Goal: Task Accomplishment & Management: Complete application form

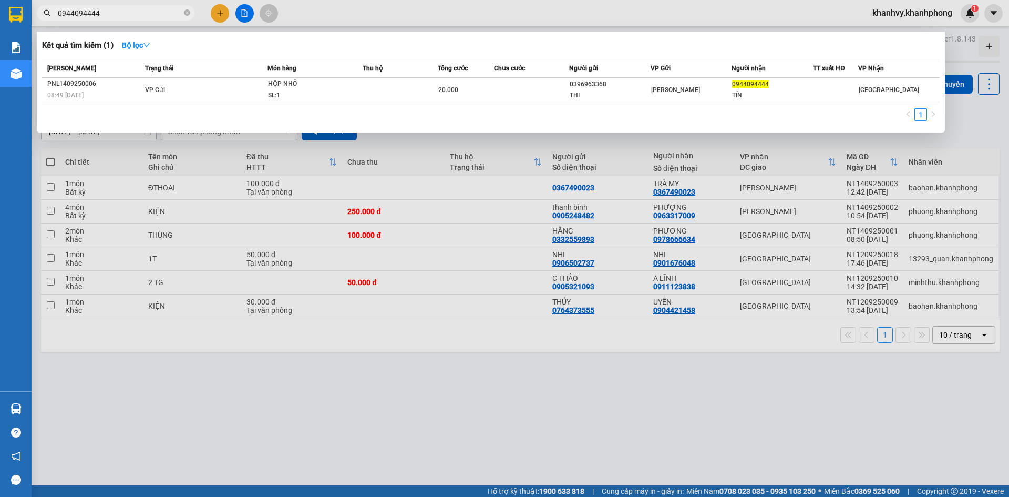
type input "0944094444"
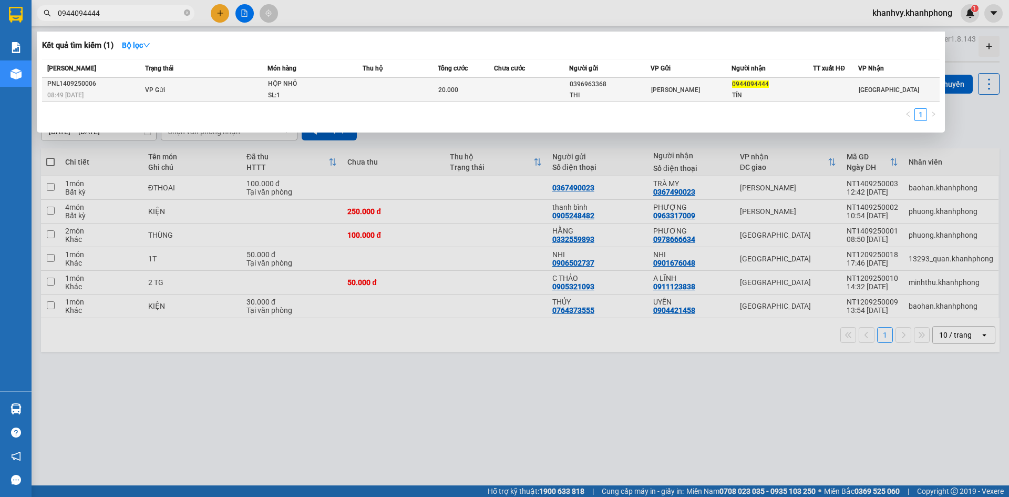
drag, startPoint x: 811, startPoint y: 92, endPoint x: 792, endPoint y: 93, distance: 18.4
click at [792, 93] on div "TÍN" at bounding box center [772, 95] width 80 height 11
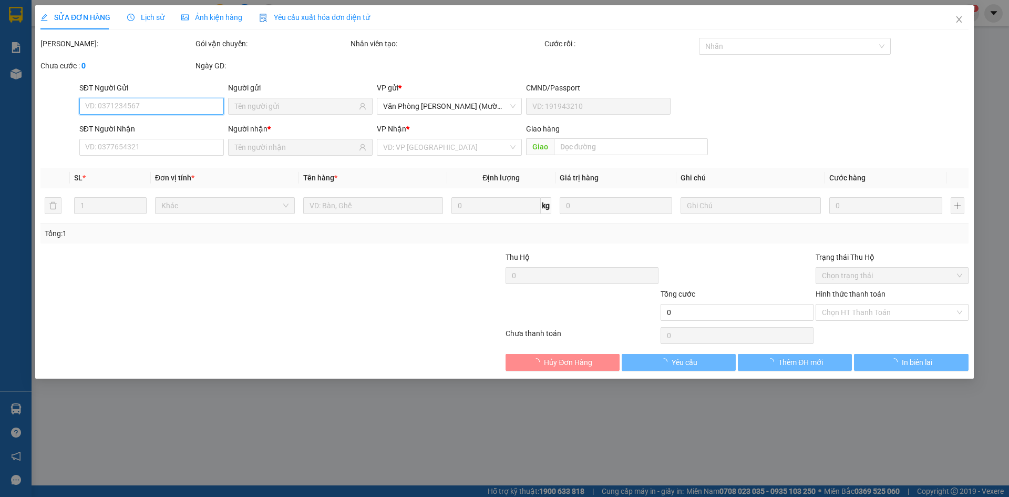
type input "0396963368"
type input "THI"
type input "0944094444"
type input "TÍN"
type input "20.000"
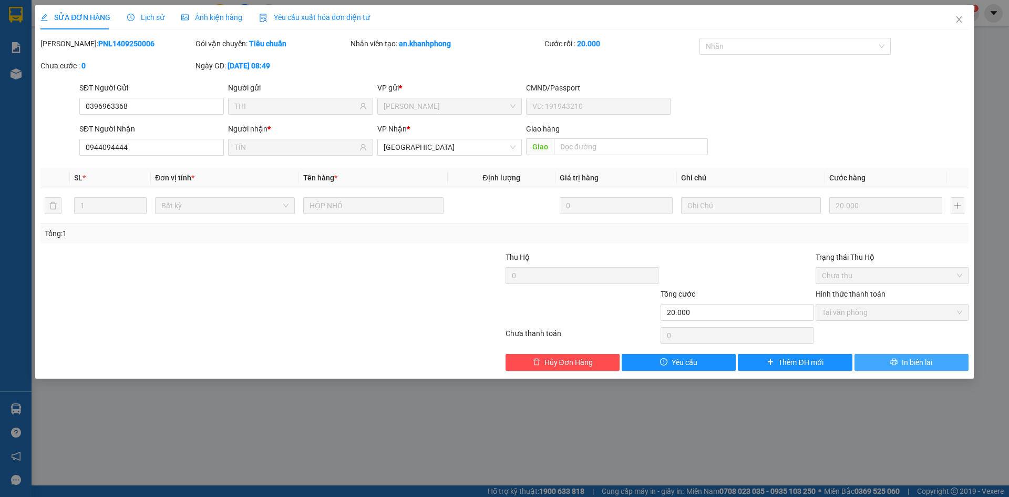
click at [899, 363] on button "In biên lai" at bounding box center [911, 362] width 114 height 17
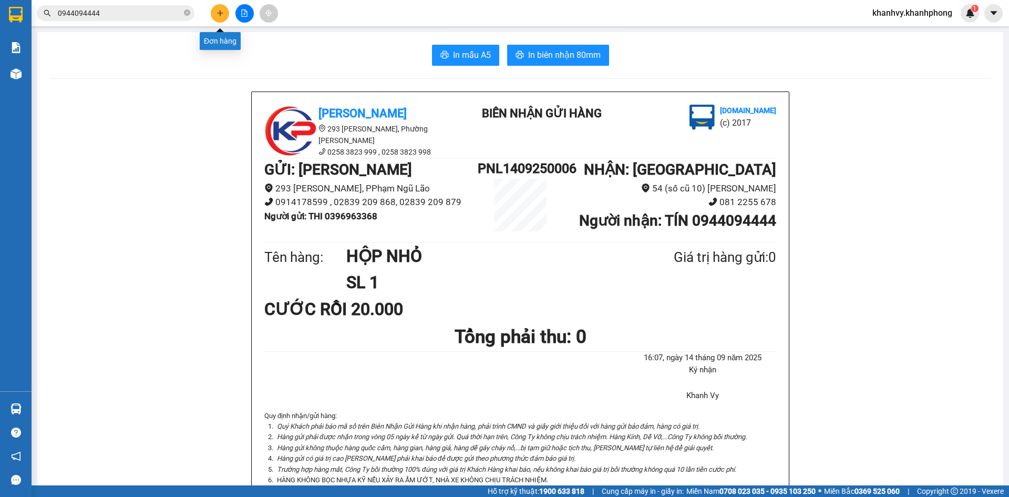
click at [224, 13] on button at bounding box center [220, 13] width 18 height 18
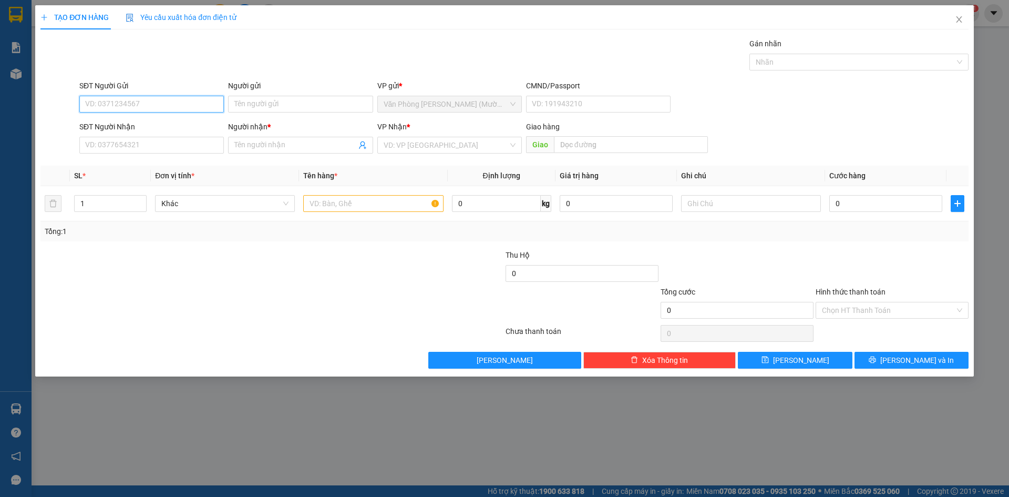
click at [184, 104] on input "SĐT Người Gửi" at bounding box center [151, 104] width 144 height 17
type input "0778783789"
click at [274, 110] on input "Người gửi" at bounding box center [300, 104] width 144 height 17
type input "t"
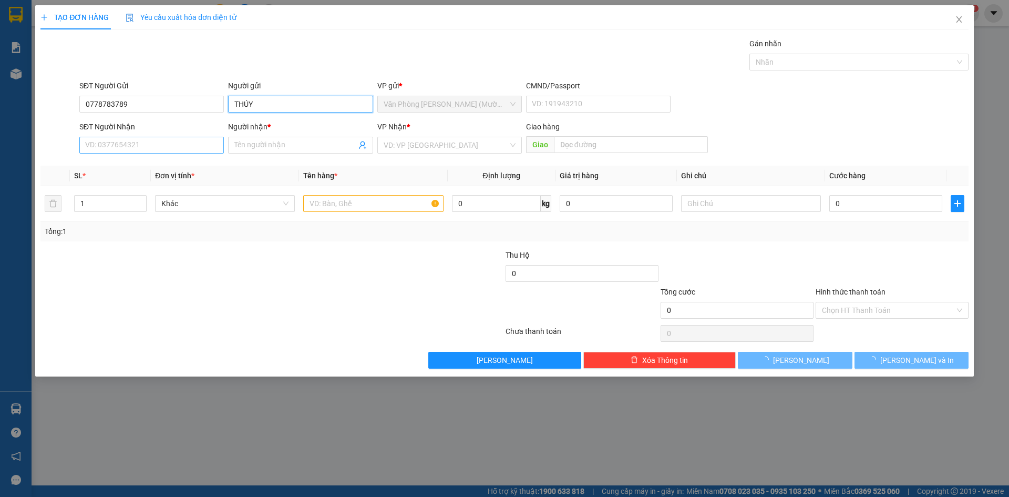
type input "THÚY"
click at [106, 146] on input "SĐT Người Nhận" at bounding box center [151, 145] width 144 height 17
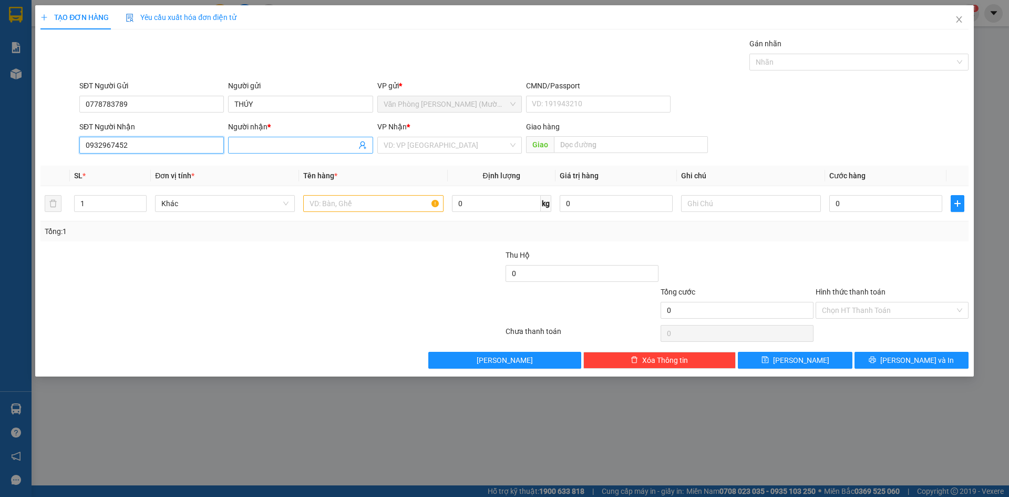
type input "0932967452"
click at [287, 145] on input "Người nhận *" at bounding box center [294, 145] width 121 height 12
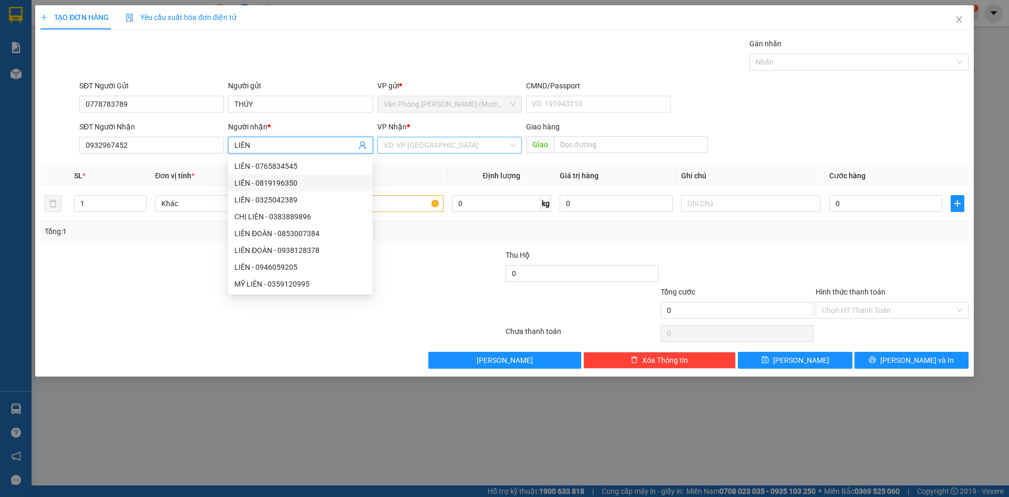
type input "LIÊN"
click at [456, 144] on input "search" at bounding box center [446, 145] width 125 height 16
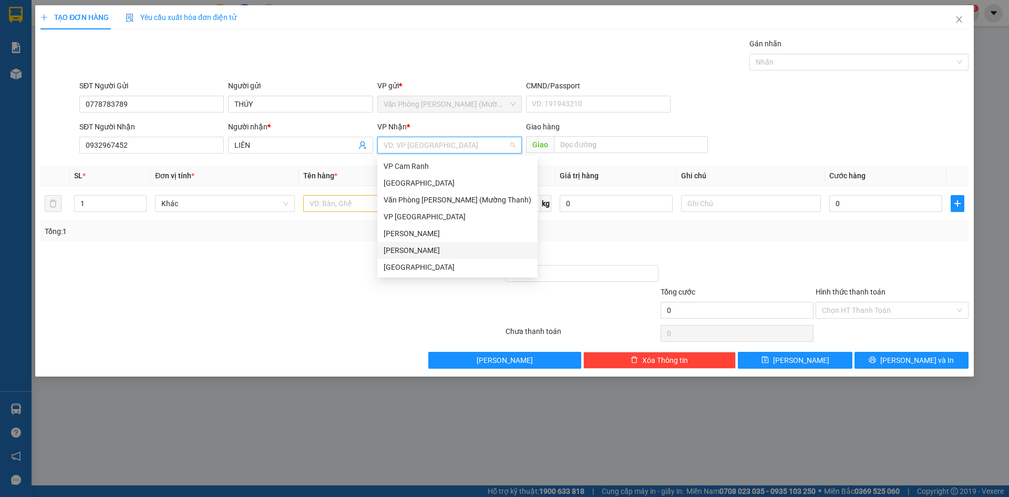
click at [429, 252] on div "[PERSON_NAME]" at bounding box center [458, 250] width 148 height 12
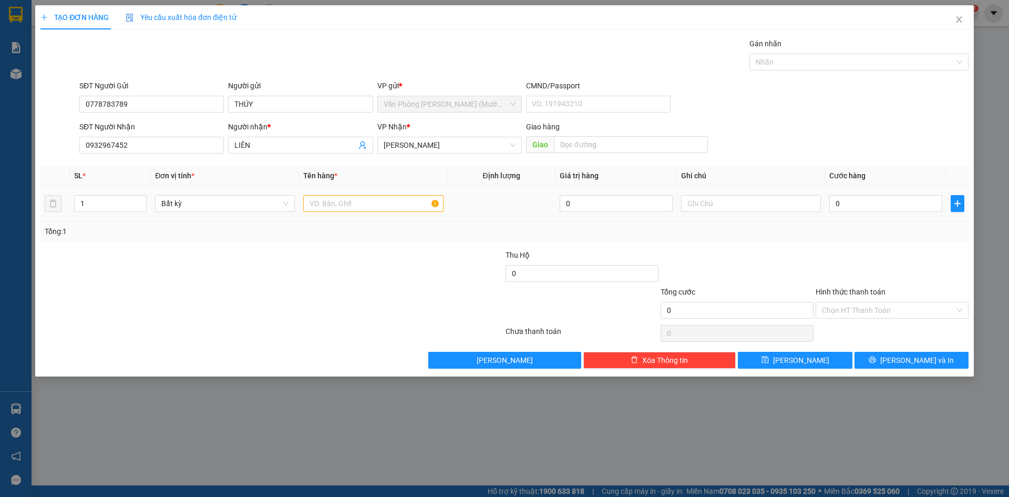
drag, startPoint x: 312, startPoint y: 190, endPoint x: 308, endPoint y: 209, distance: 19.9
click at [313, 190] on td at bounding box center [373, 203] width 148 height 35
drag, startPoint x: 311, startPoint y: 208, endPoint x: 325, endPoint y: 218, distance: 17.7
click at [314, 209] on input "text" at bounding box center [373, 203] width 140 height 17
type input "TG"
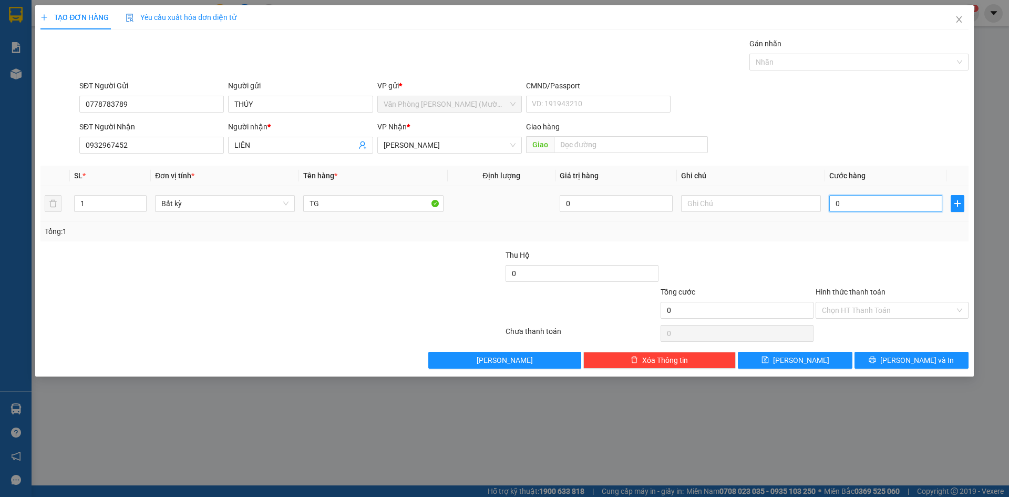
click at [881, 202] on input "0" at bounding box center [885, 203] width 113 height 17
type input "5"
type input "50"
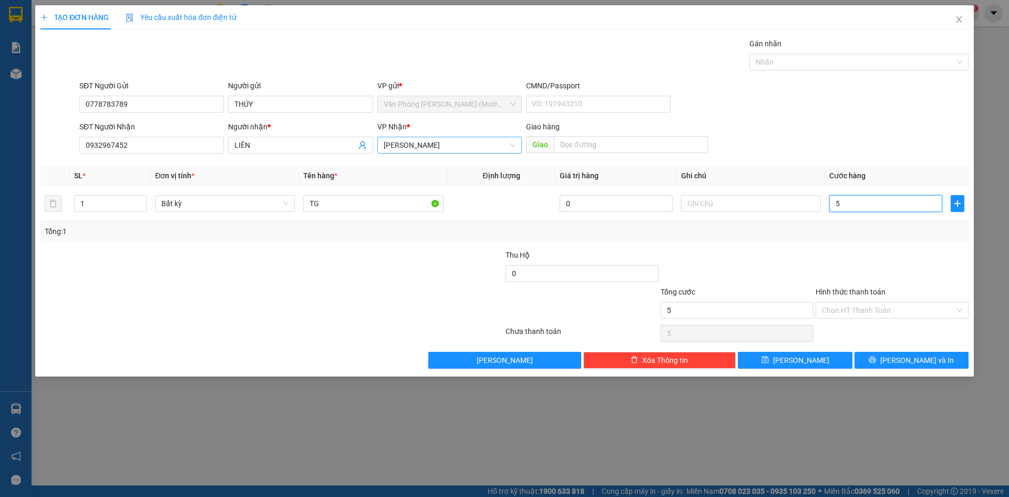
type input "50"
type input "50.000"
click at [750, 266] on div at bounding box center [736, 267] width 155 height 37
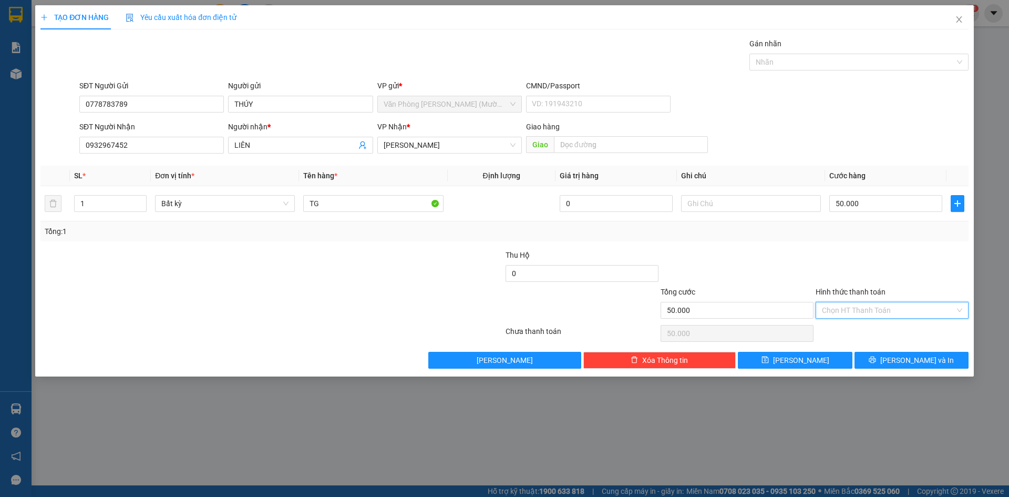
click at [886, 306] on input "Hình thức thanh toán" at bounding box center [888, 310] width 133 height 16
click at [852, 333] on div "Tại văn phòng" at bounding box center [892, 331] width 140 height 12
type input "0"
click at [811, 253] on div at bounding box center [736, 267] width 155 height 37
click at [917, 358] on span "[PERSON_NAME] và In" at bounding box center [917, 360] width 74 height 12
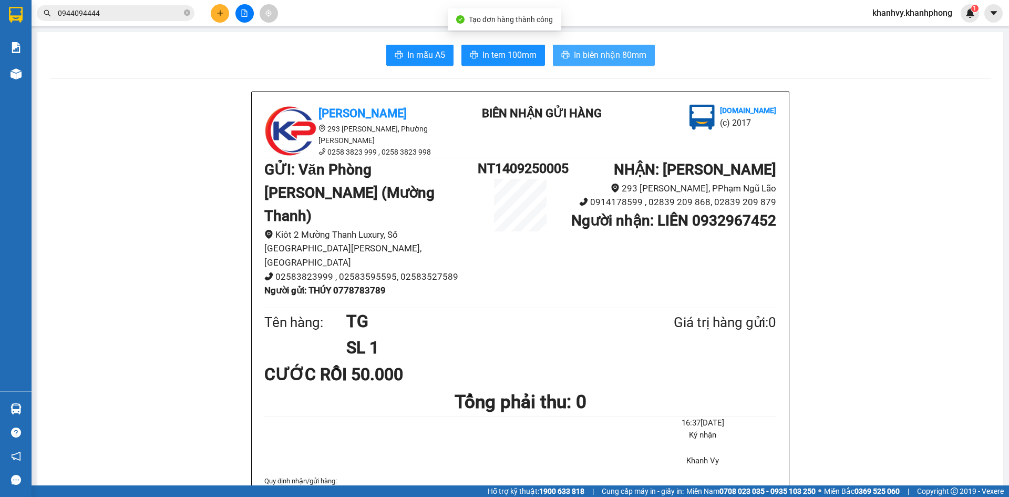
click at [622, 51] on span "In biên nhận 80mm" at bounding box center [610, 54] width 73 height 13
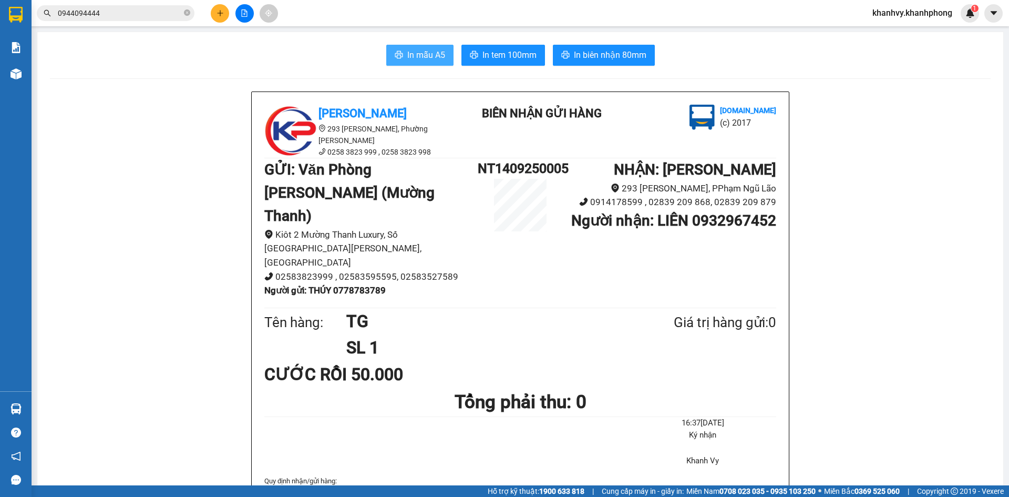
click at [425, 50] on span "In mẫu A5" at bounding box center [426, 54] width 38 height 13
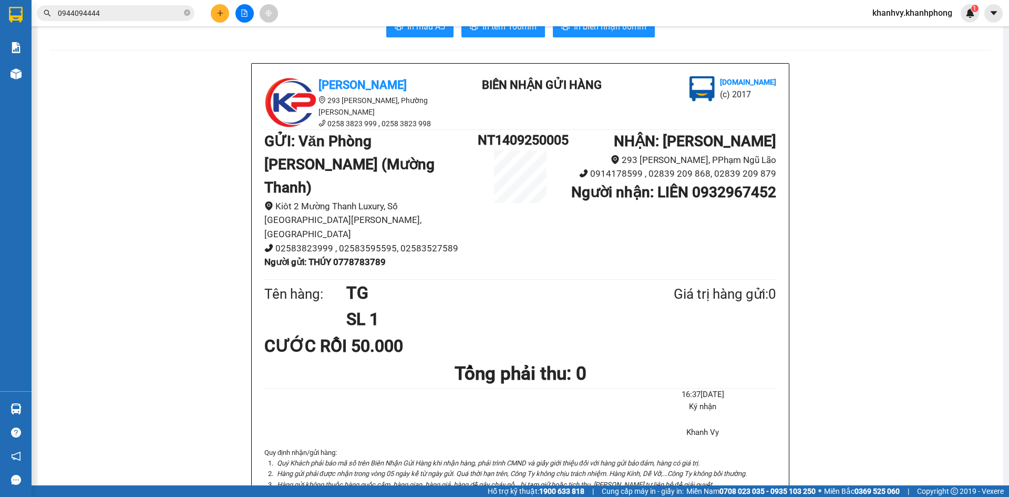
scroll to position [53, 0]
